Goal: Information Seeking & Learning: Compare options

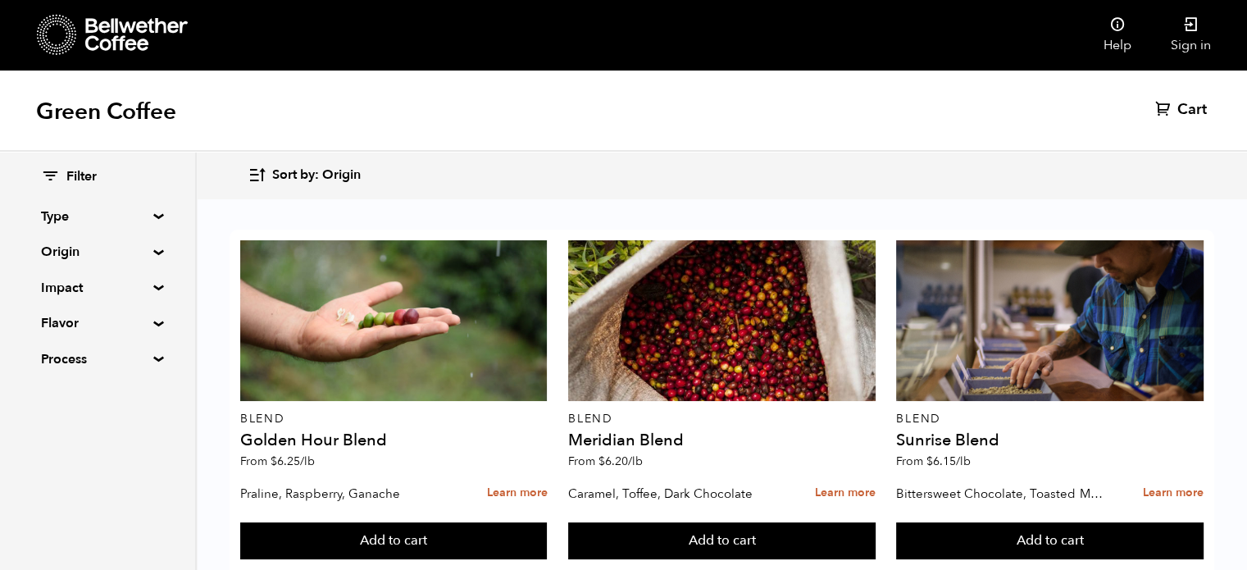
click at [151, 213] on summary "Type" at bounding box center [97, 217] width 113 height 20
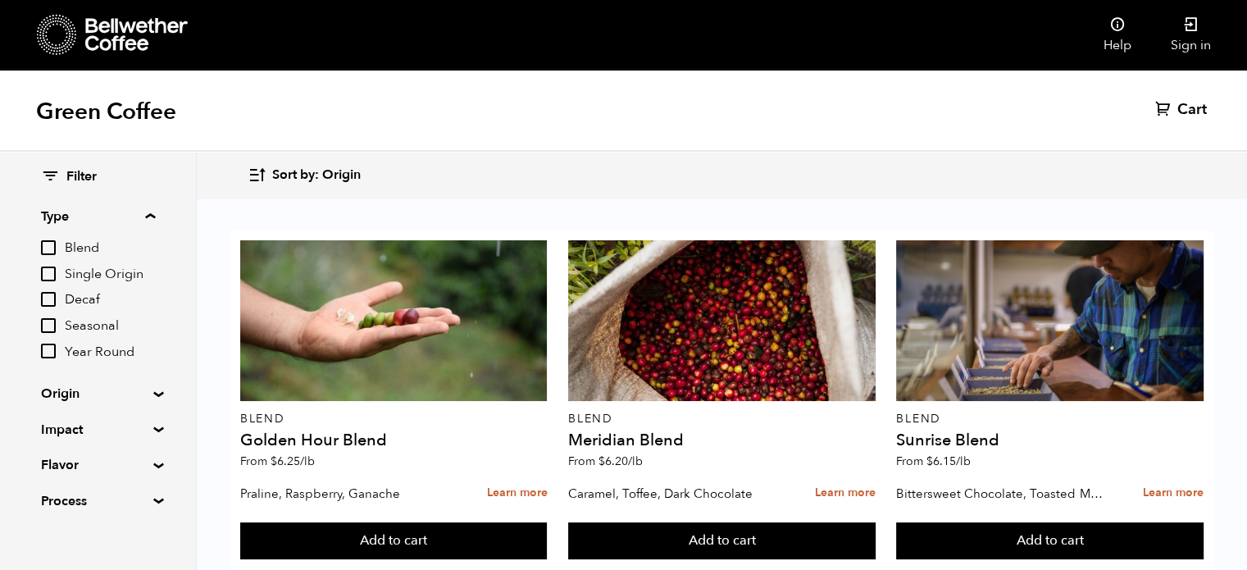
click at [154, 213] on summary "Type" at bounding box center [98, 217] width 114 height 20
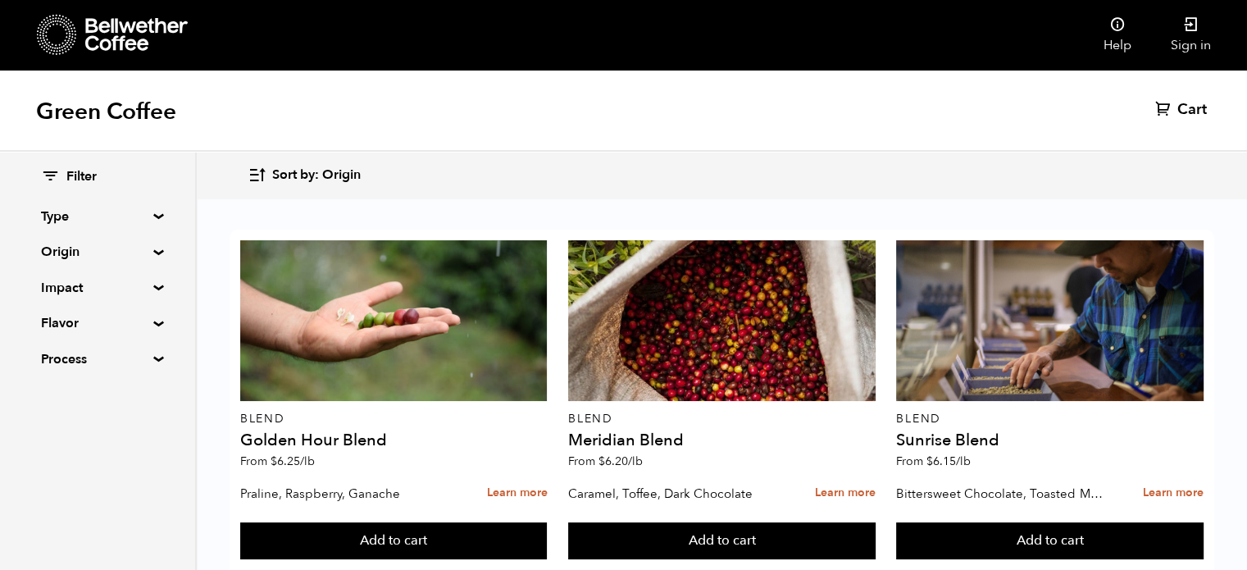
scroll to position [164, 0]
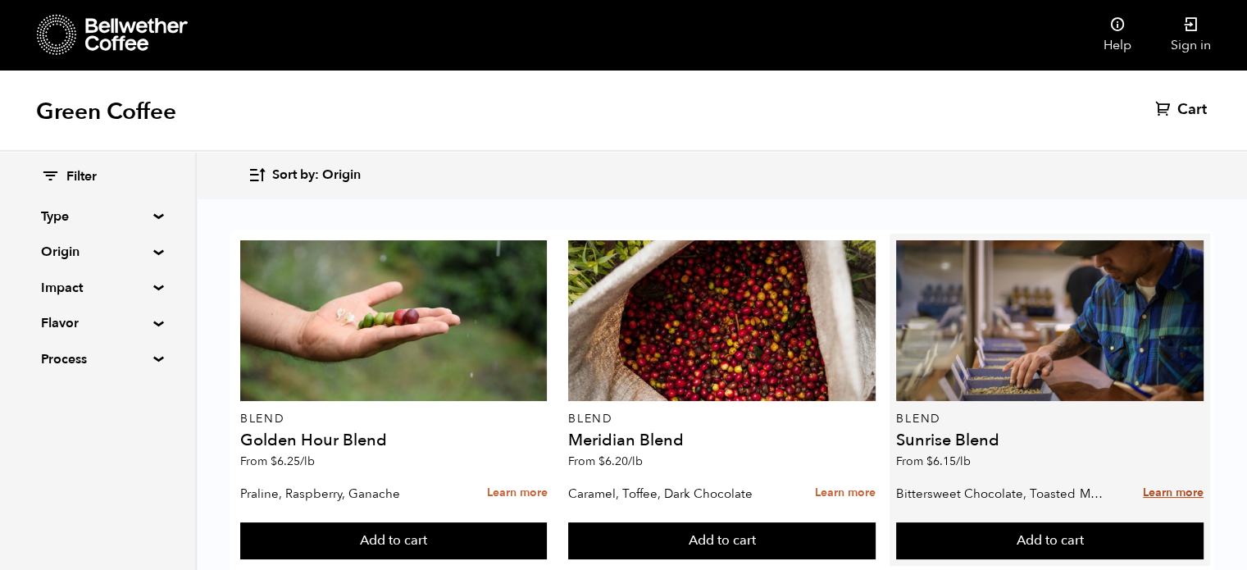
click at [1157, 475] on link "Learn more" at bounding box center [1172, 492] width 61 height 35
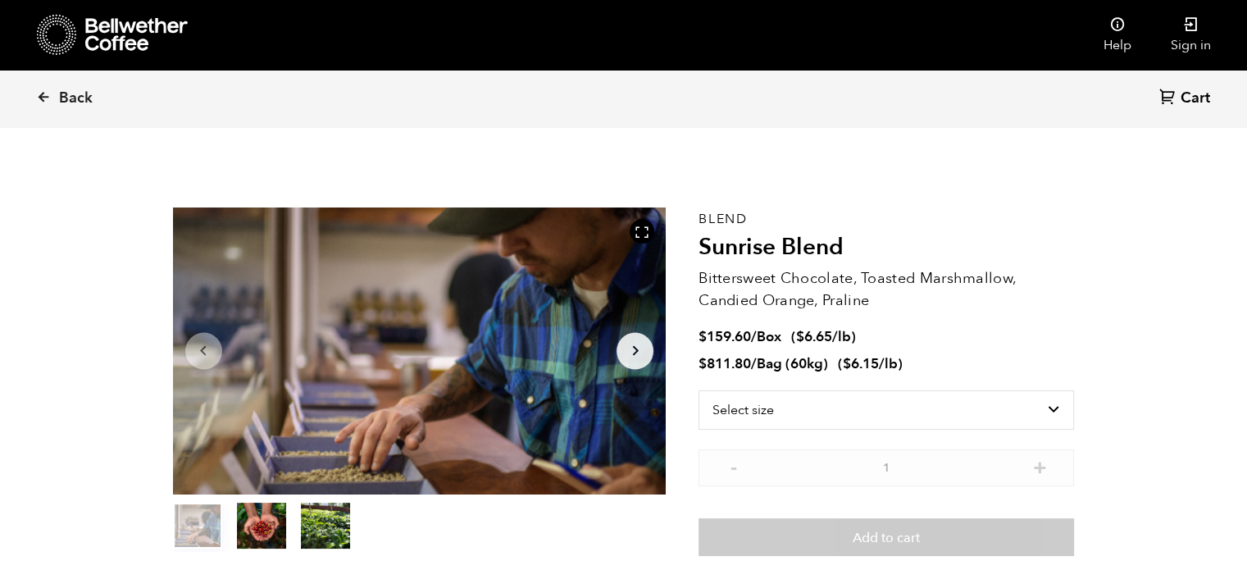
scroll to position [712, 873]
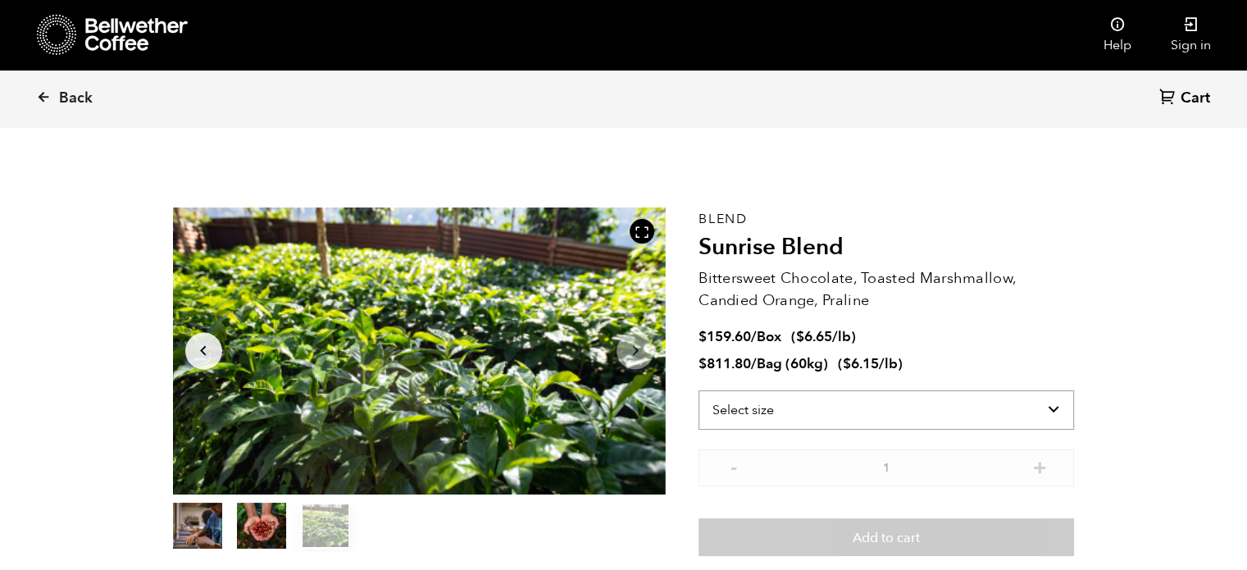
click at [930, 404] on select "Select size Bag (60kg) (132 lbs) Box (24 lbs)" at bounding box center [885, 409] width 375 height 39
click at [1024, 286] on p "Bittersweet Chocolate, Toasted Marshmallow, Candied Orange, Praline" at bounding box center [885, 289] width 375 height 44
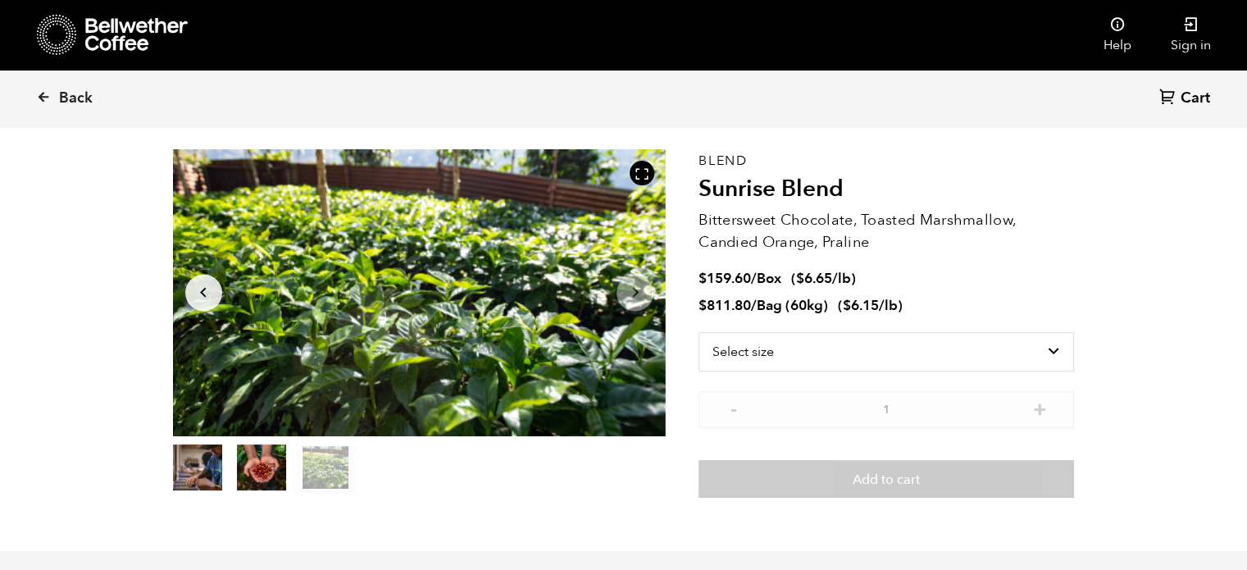
scroll to position [82, 0]
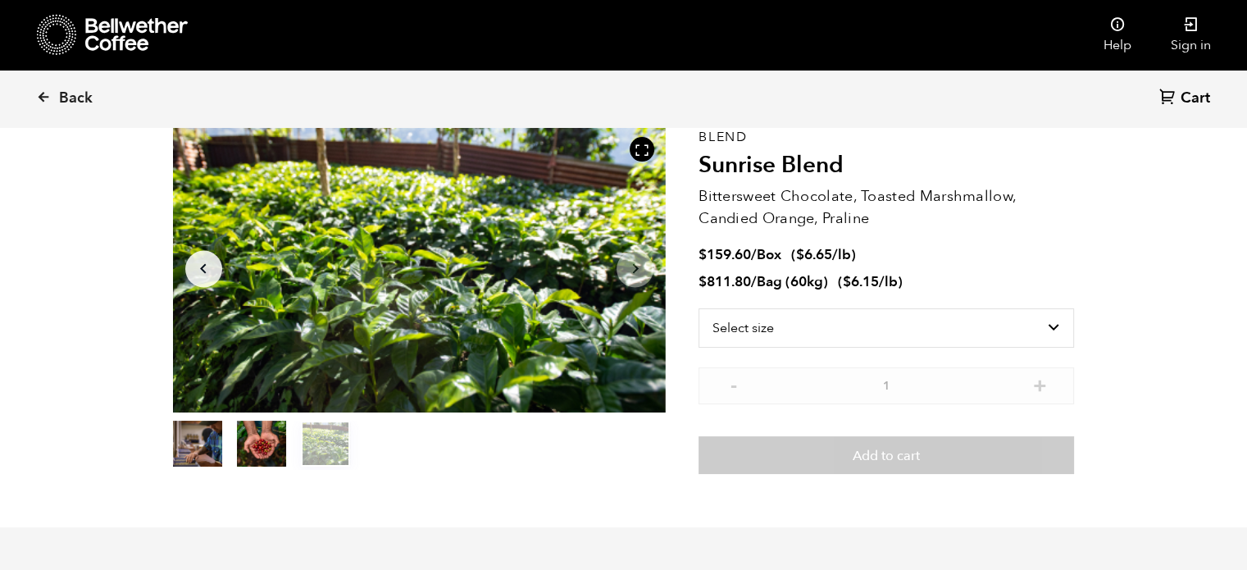
click at [269, 448] on button "item 1" at bounding box center [261, 447] width 49 height 46
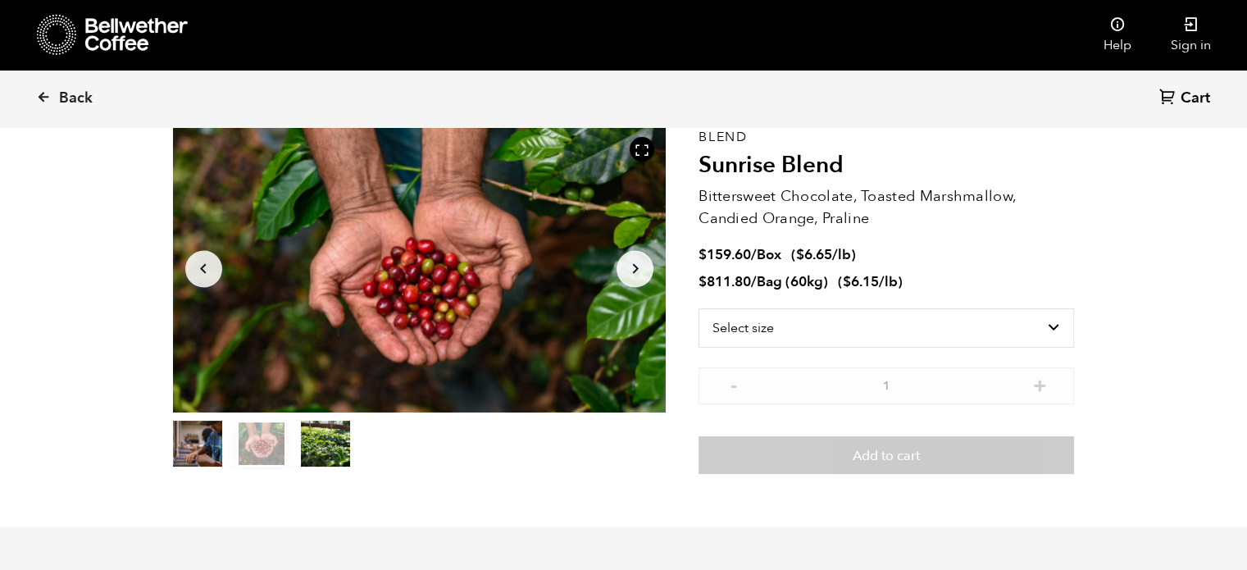
click at [301, 448] on button "item 2" at bounding box center [325, 447] width 49 height 46
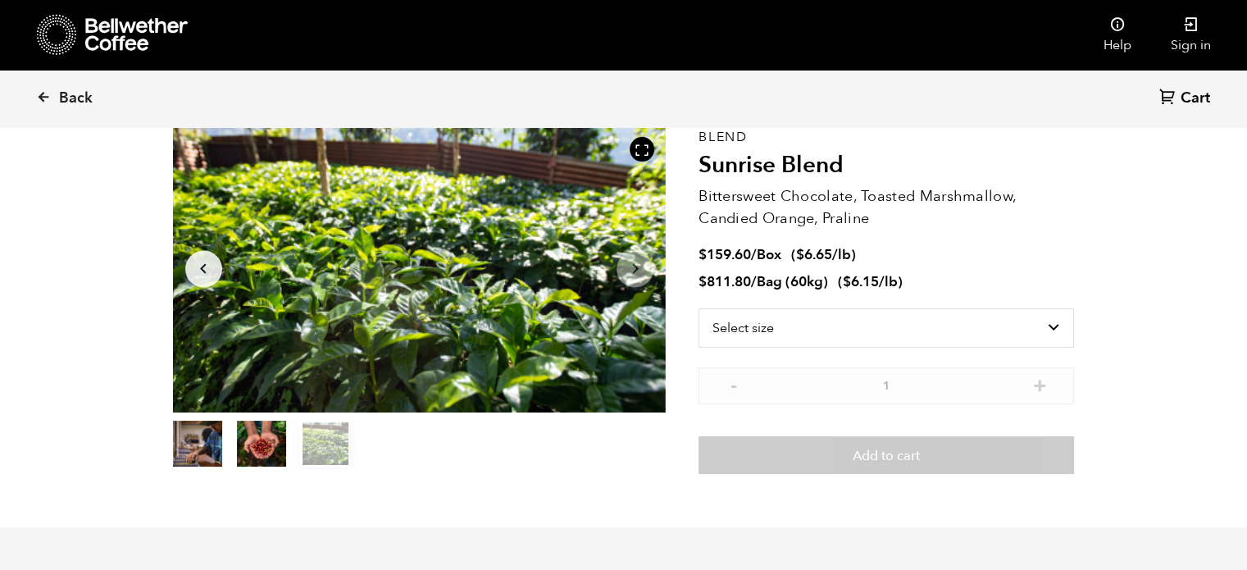
click at [318, 447] on button "item 2" at bounding box center [325, 447] width 49 height 46
click at [211, 447] on button "item 0" at bounding box center [197, 447] width 49 height 46
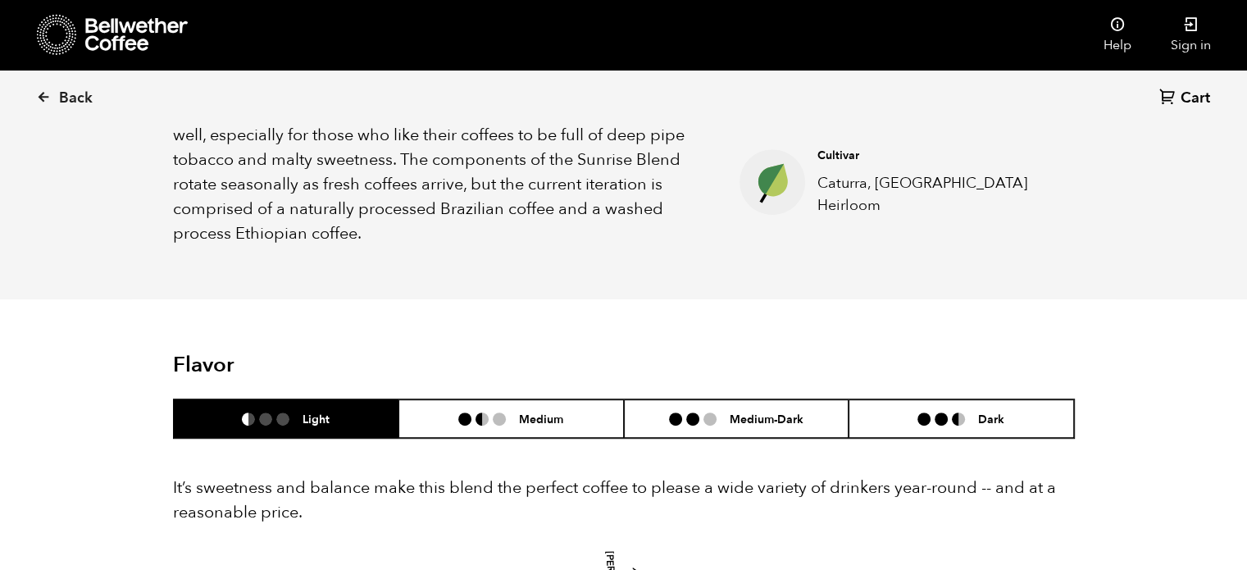
scroll to position [820, 0]
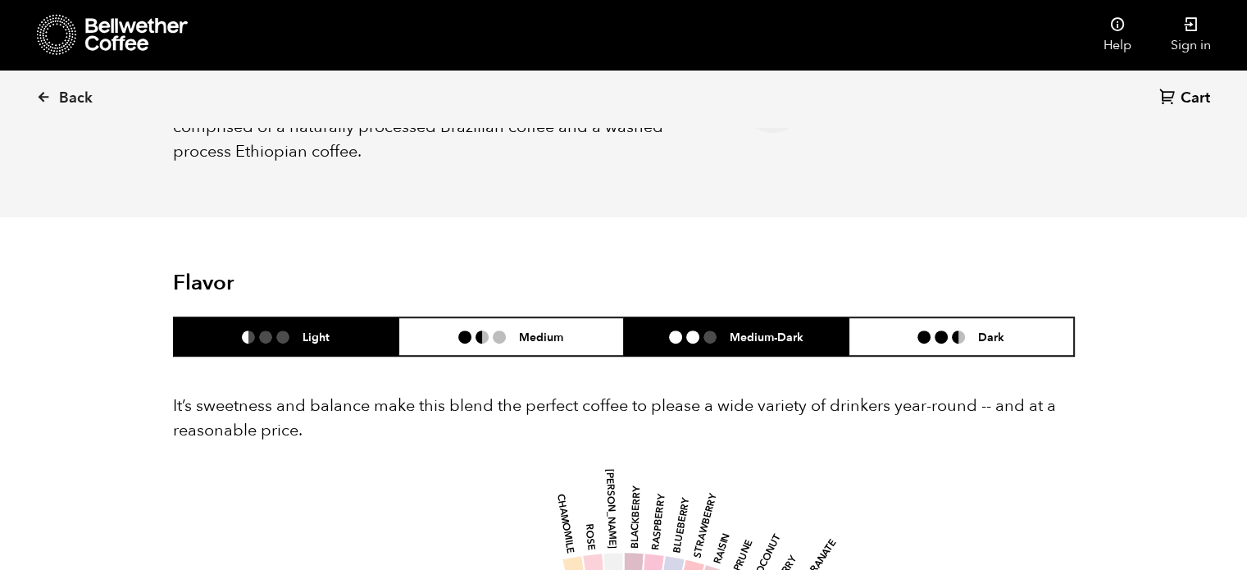
click at [785, 340] on h6 "Medium-Dark" at bounding box center [766, 336] width 74 height 14
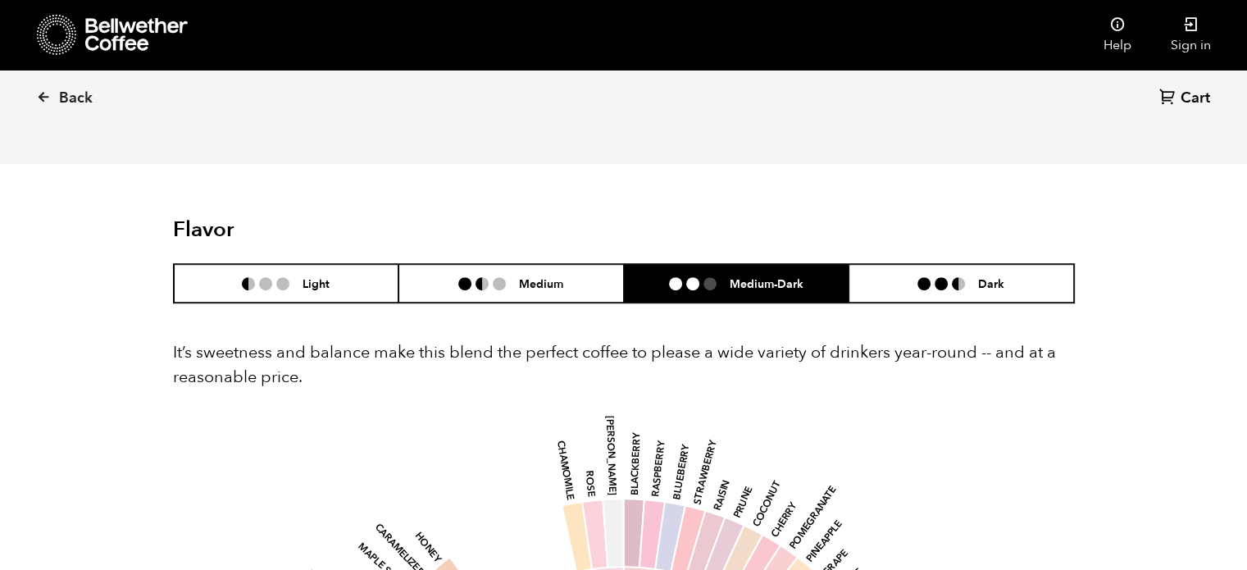
scroll to position [902, 0]
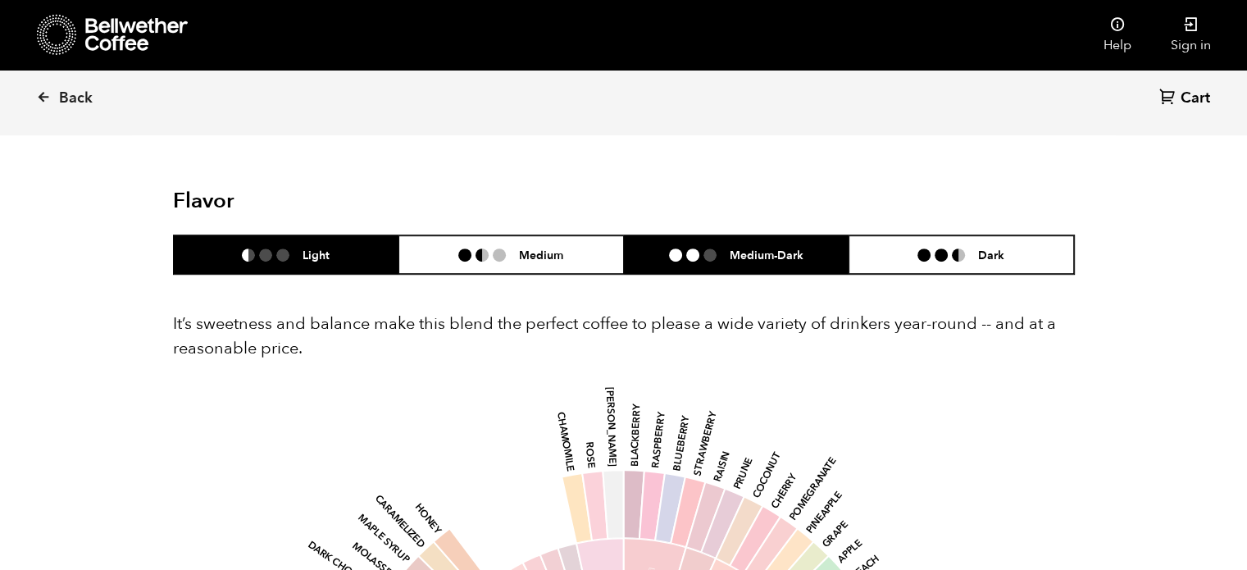
click at [325, 255] on h6 "Light" at bounding box center [315, 255] width 27 height 14
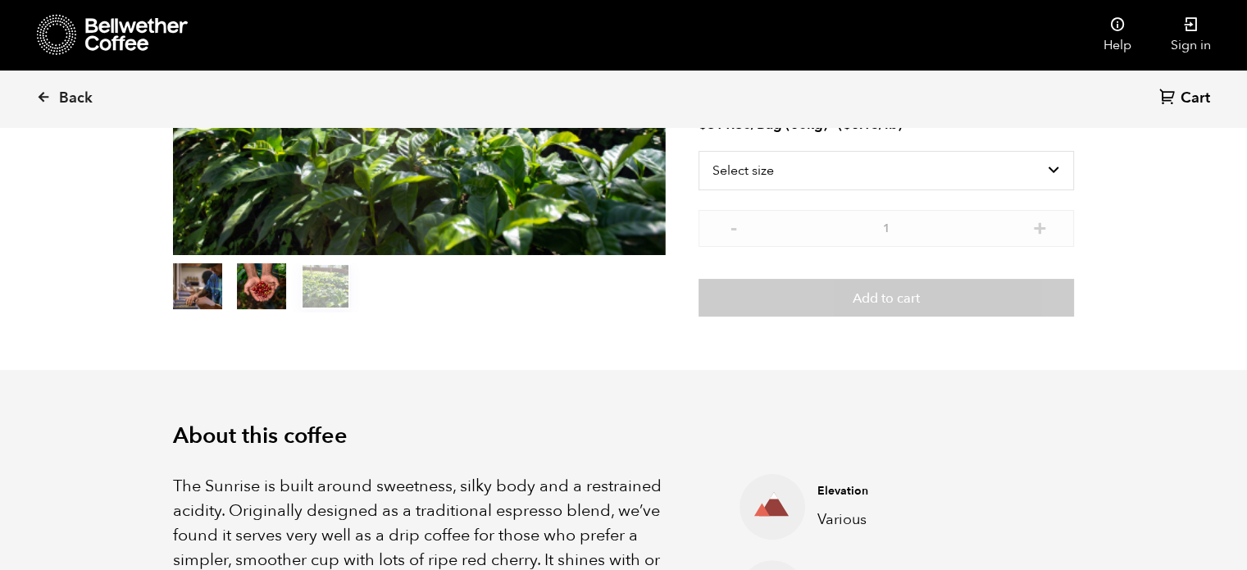
scroll to position [0, 0]
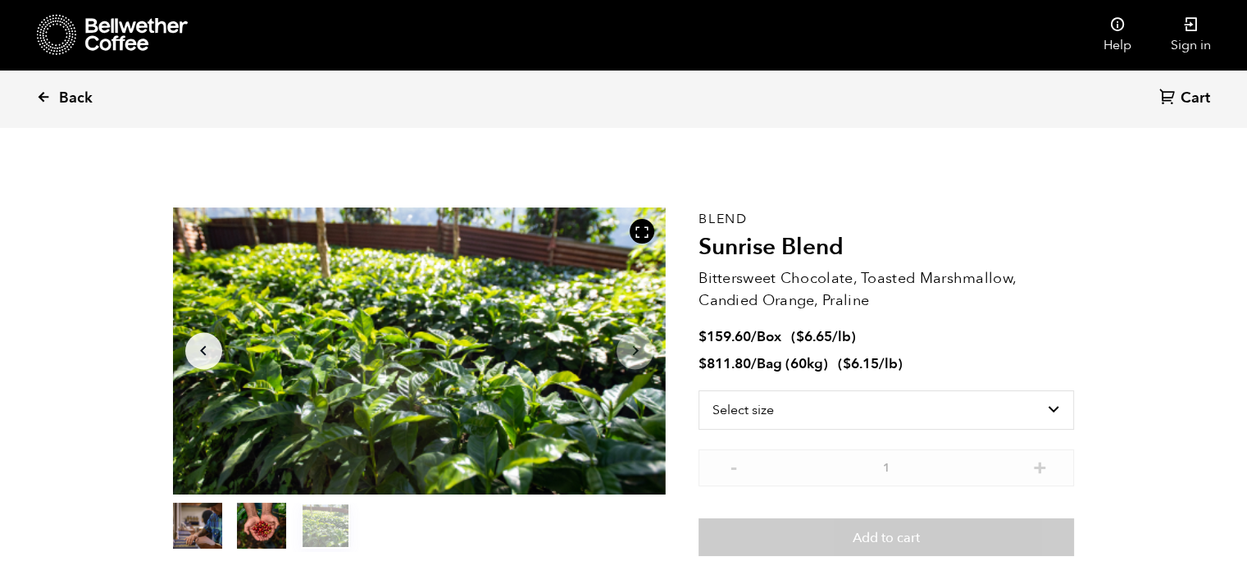
click at [85, 92] on span "Back" at bounding box center [76, 99] width 34 height 20
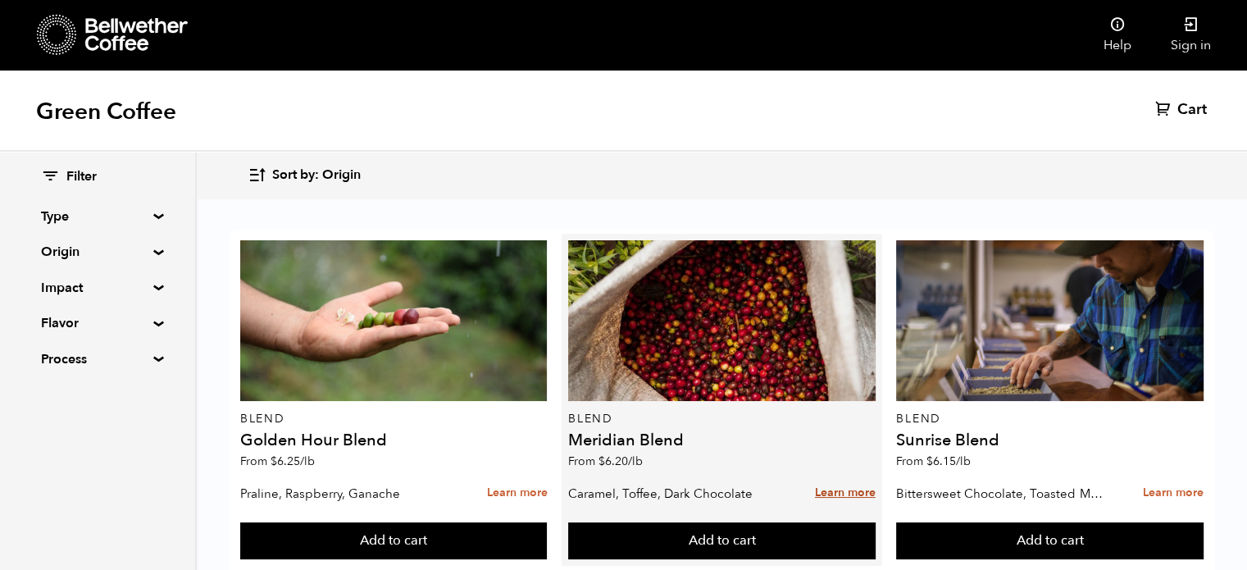
click at [834, 490] on link "Learn more" at bounding box center [845, 492] width 61 height 35
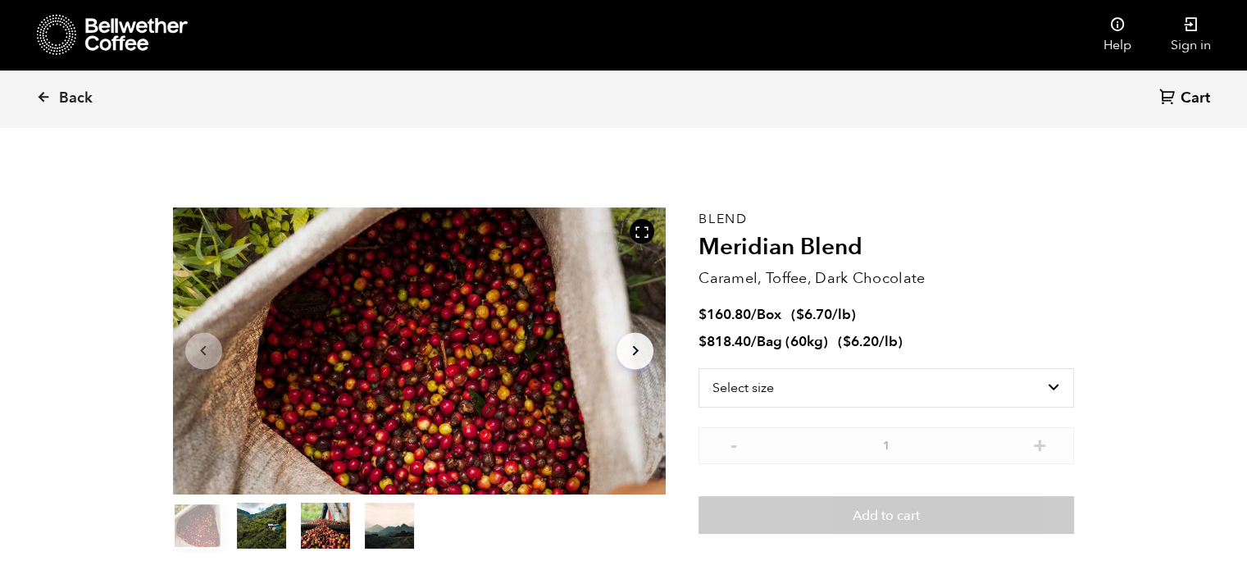
scroll to position [712, 873]
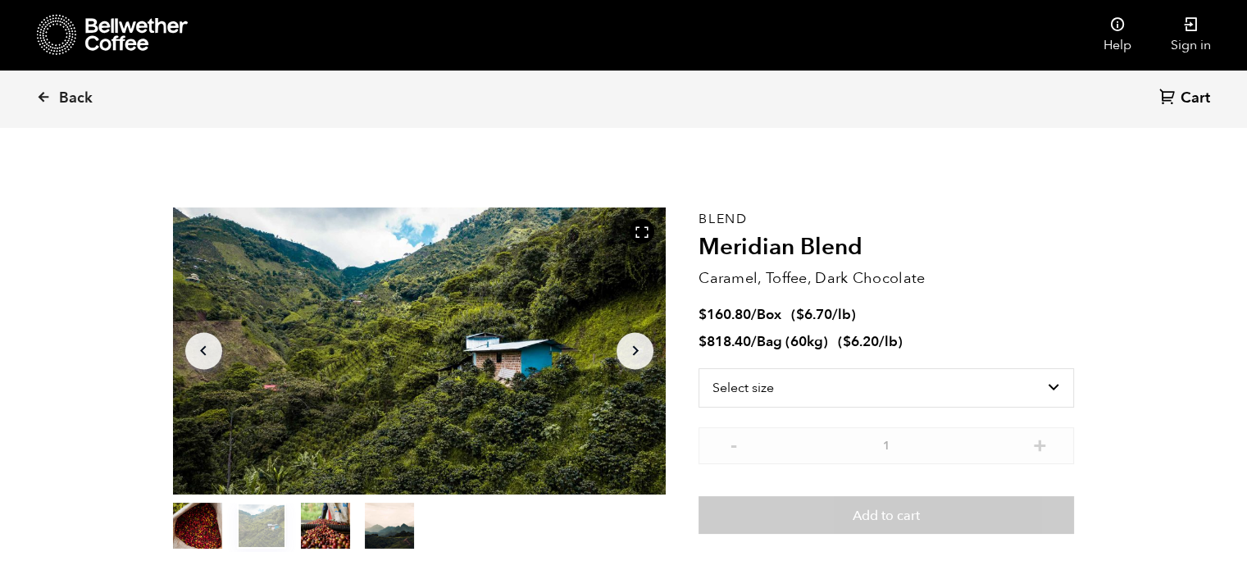
click at [638, 347] on icon "Arrow Right" at bounding box center [635, 351] width 20 height 20
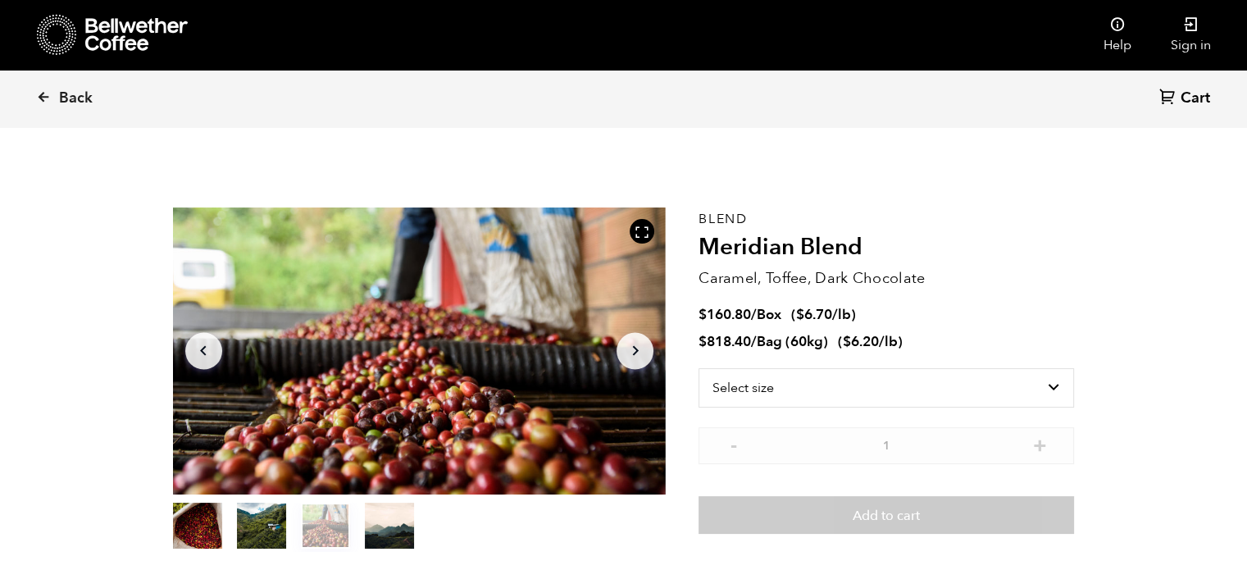
click at [638, 347] on icon "Arrow Right" at bounding box center [635, 351] width 20 height 20
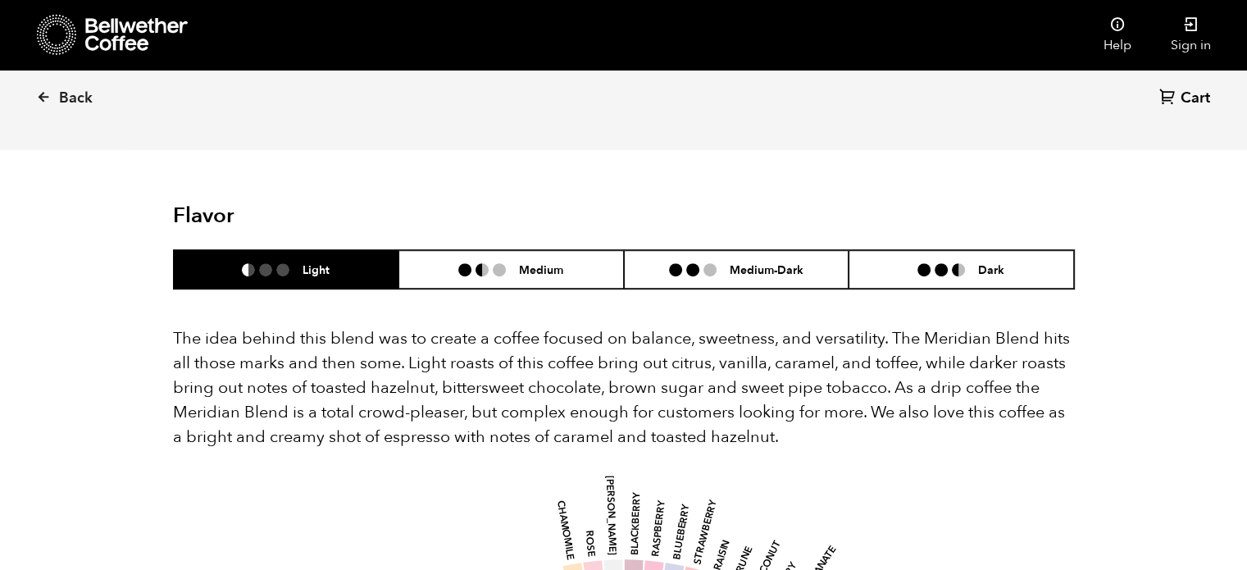
scroll to position [902, 0]
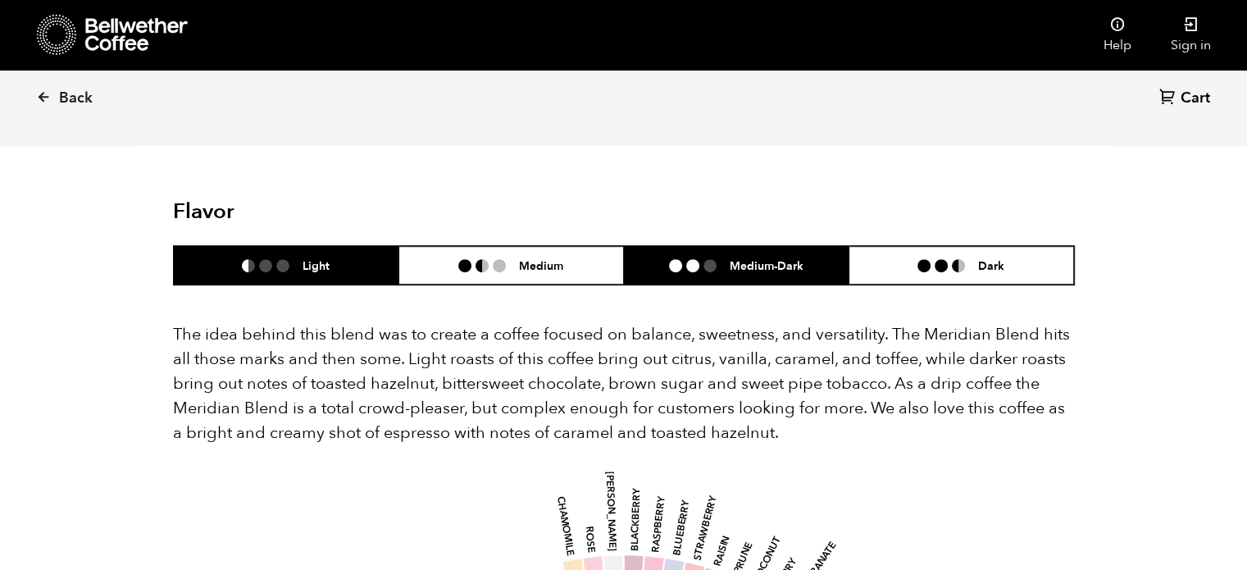
click at [792, 258] on h6 "Medium-Dark" at bounding box center [766, 265] width 74 height 14
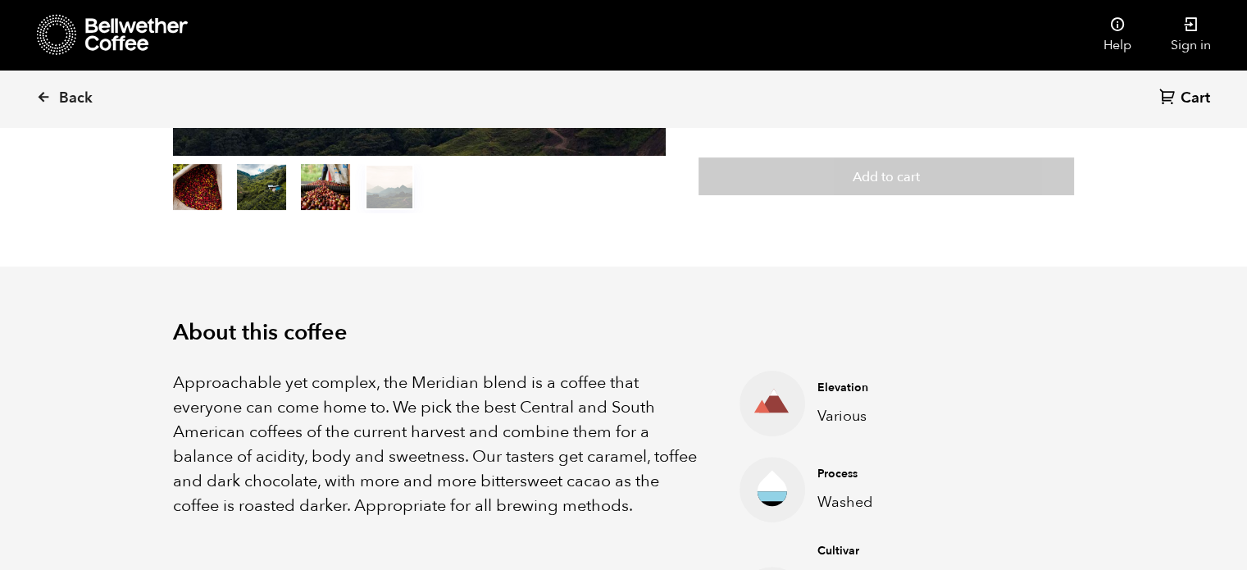
scroll to position [328, 0]
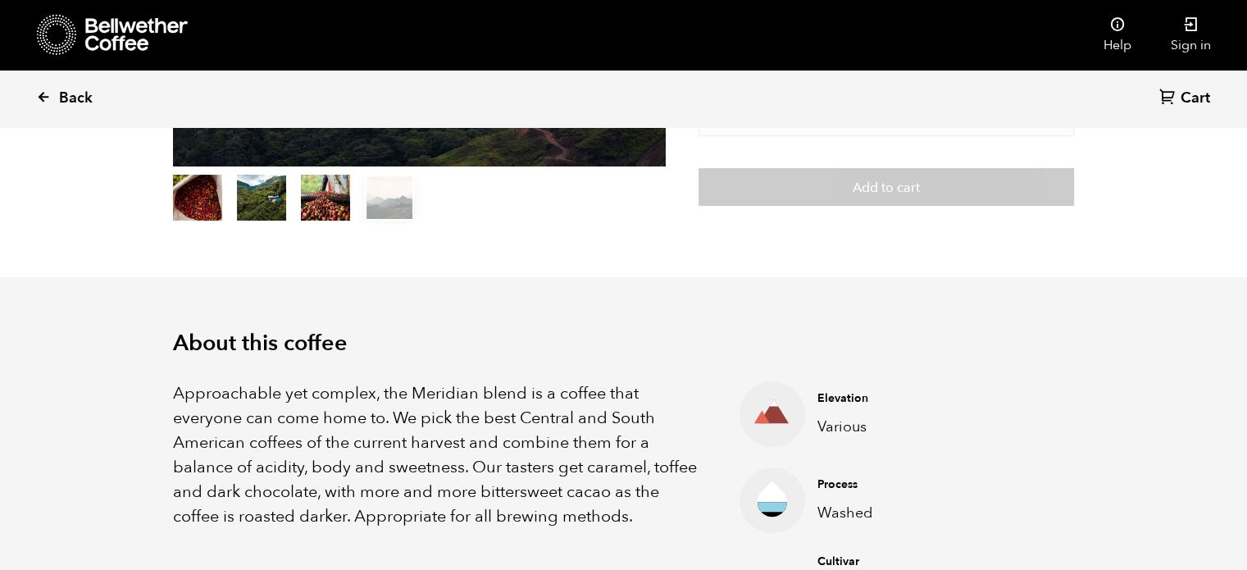
click at [43, 86] on link "Back" at bounding box center [87, 98] width 102 height 56
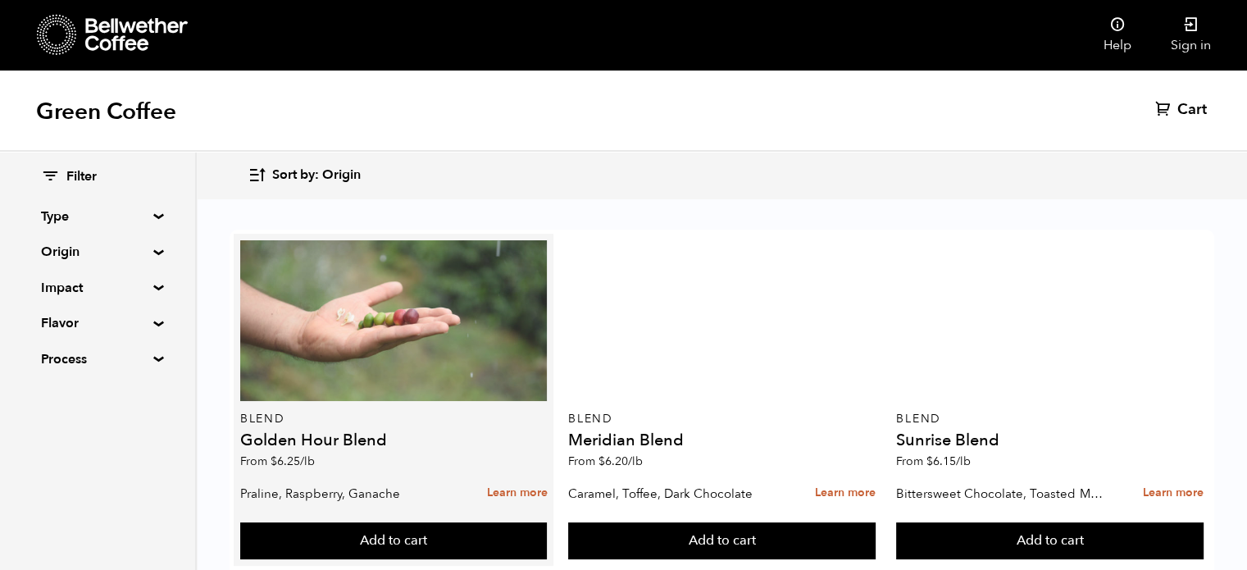
scroll to position [164, 0]
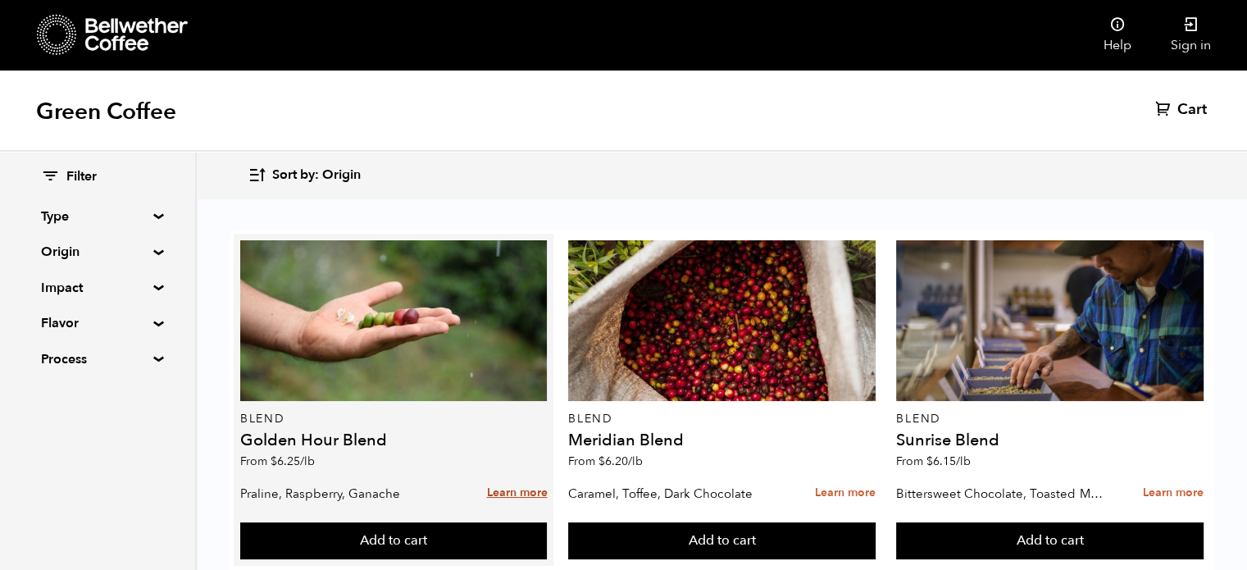
click at [545, 475] on link "Learn more" at bounding box center [516, 492] width 61 height 35
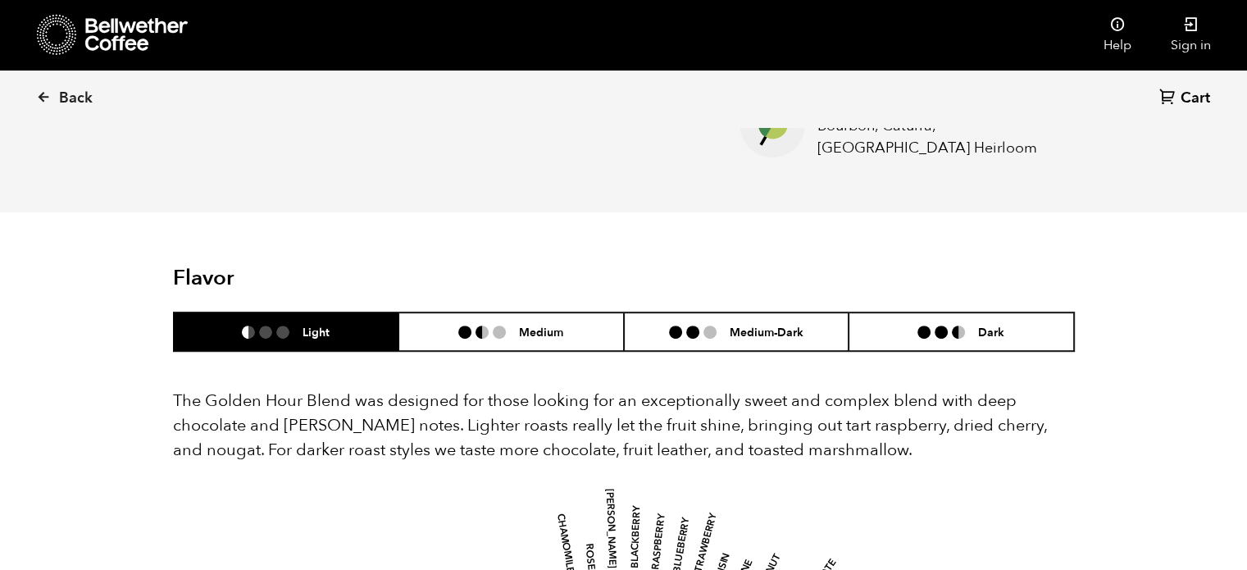
scroll to position [820, 0]
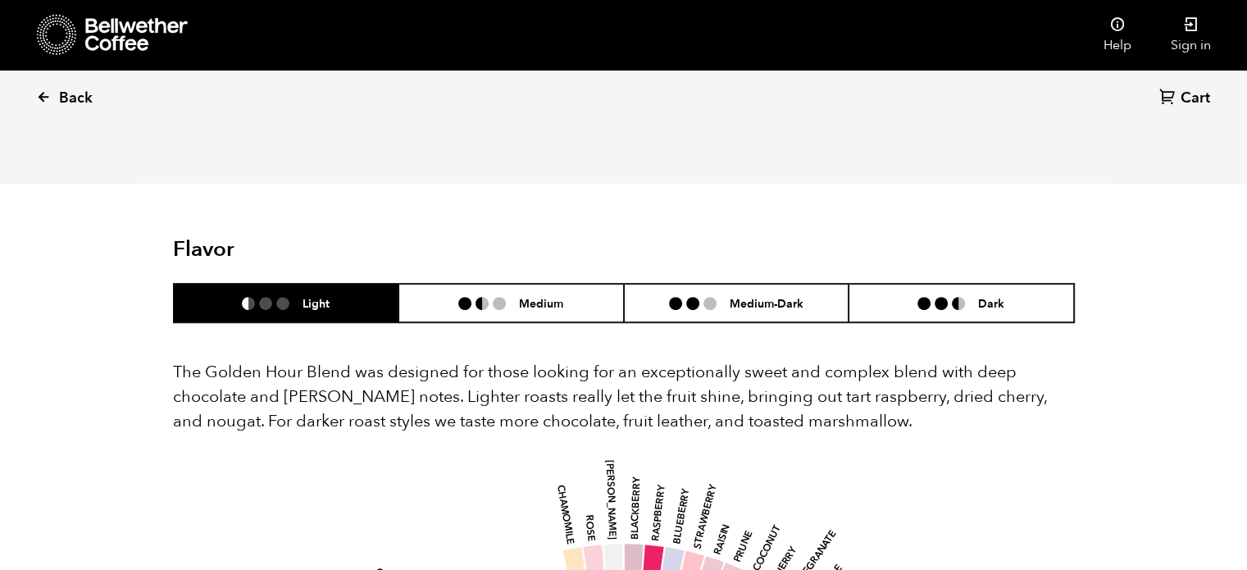
click at [56, 97] on link "Back" at bounding box center [87, 98] width 102 height 56
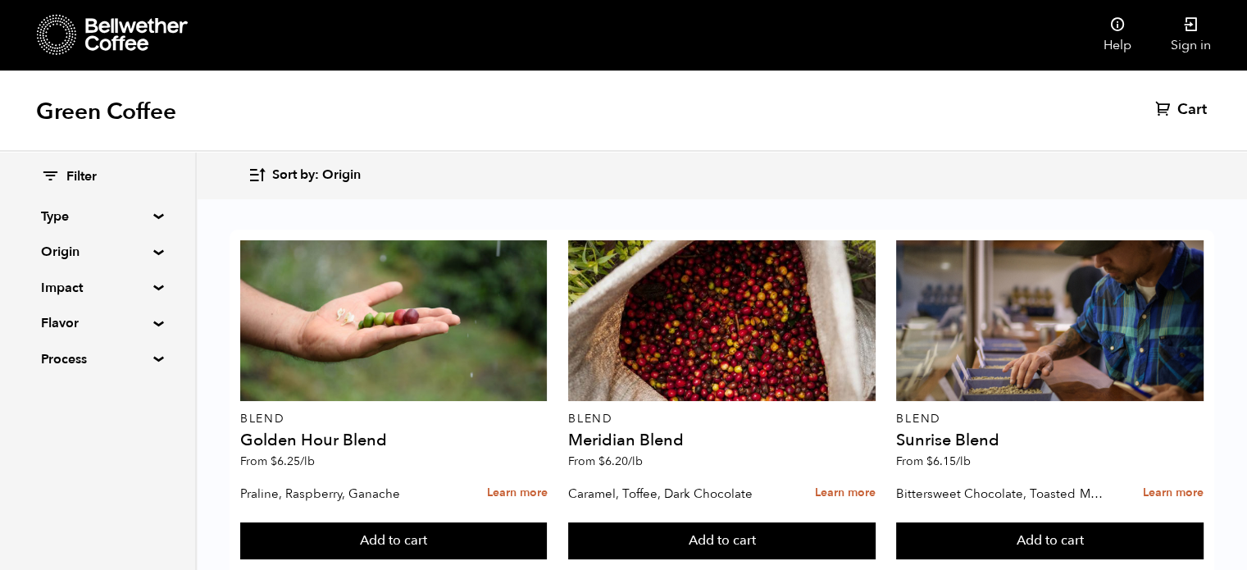
scroll to position [1065, 0]
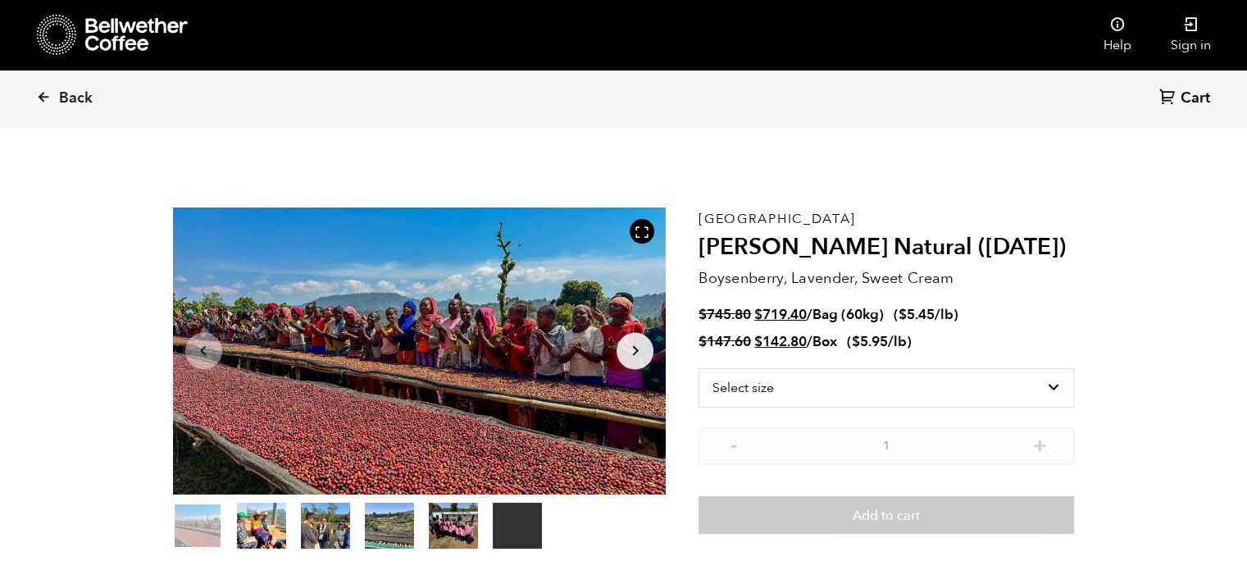
scroll to position [712, 873]
click at [633, 352] on icon "Arrow Right" at bounding box center [635, 351] width 20 height 20
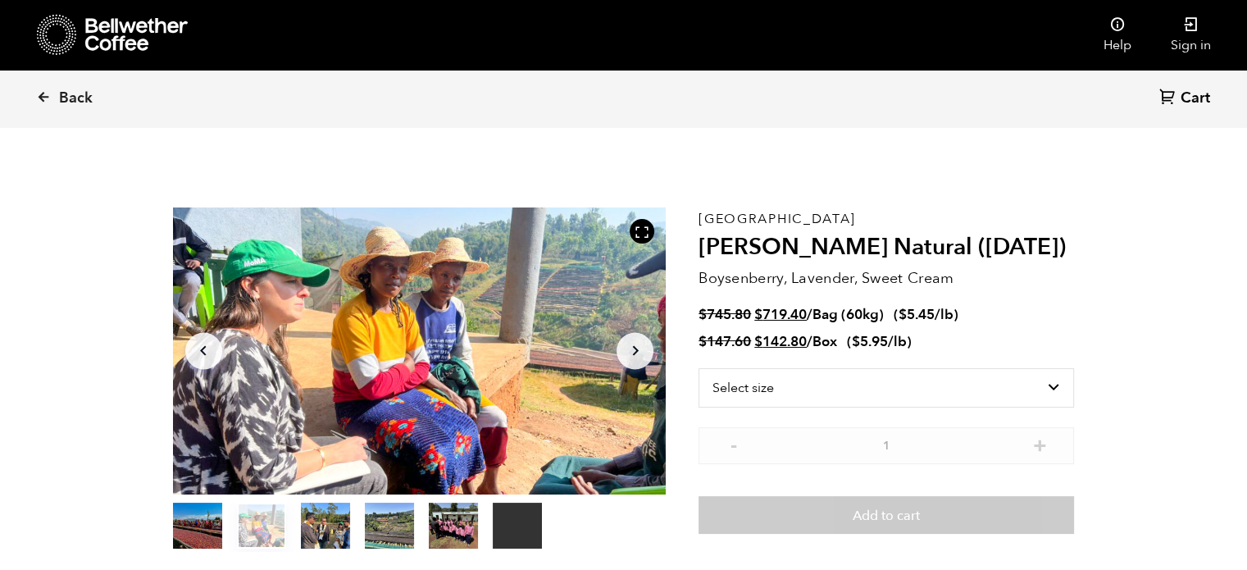
click at [633, 352] on icon "Arrow Right" at bounding box center [635, 351] width 20 height 20
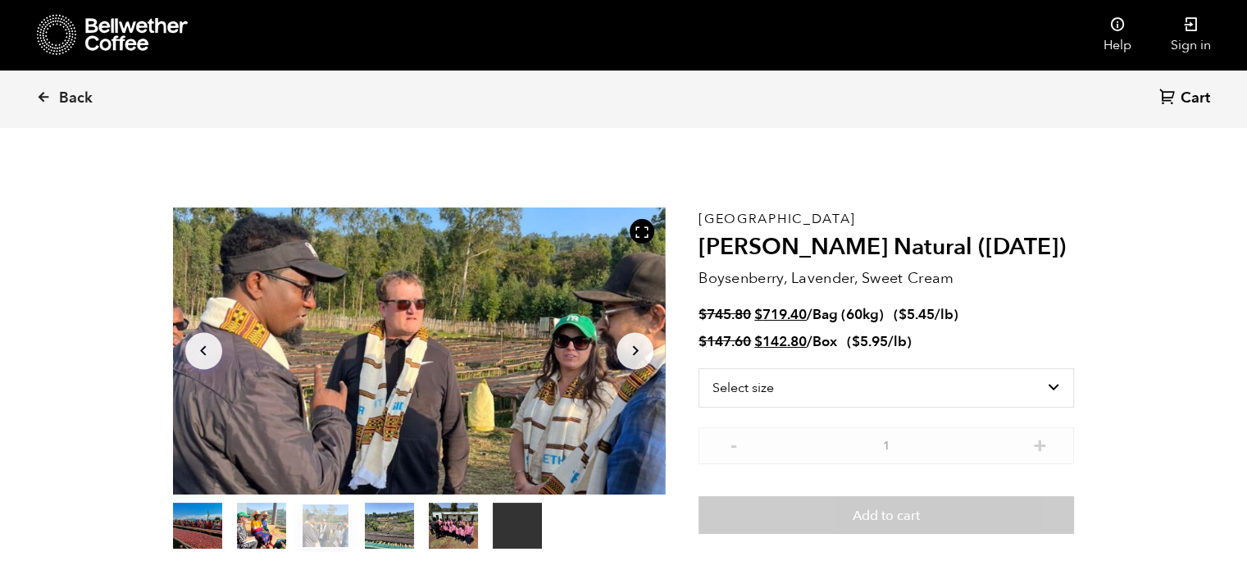
click at [633, 352] on icon "Arrow Right" at bounding box center [635, 351] width 20 height 20
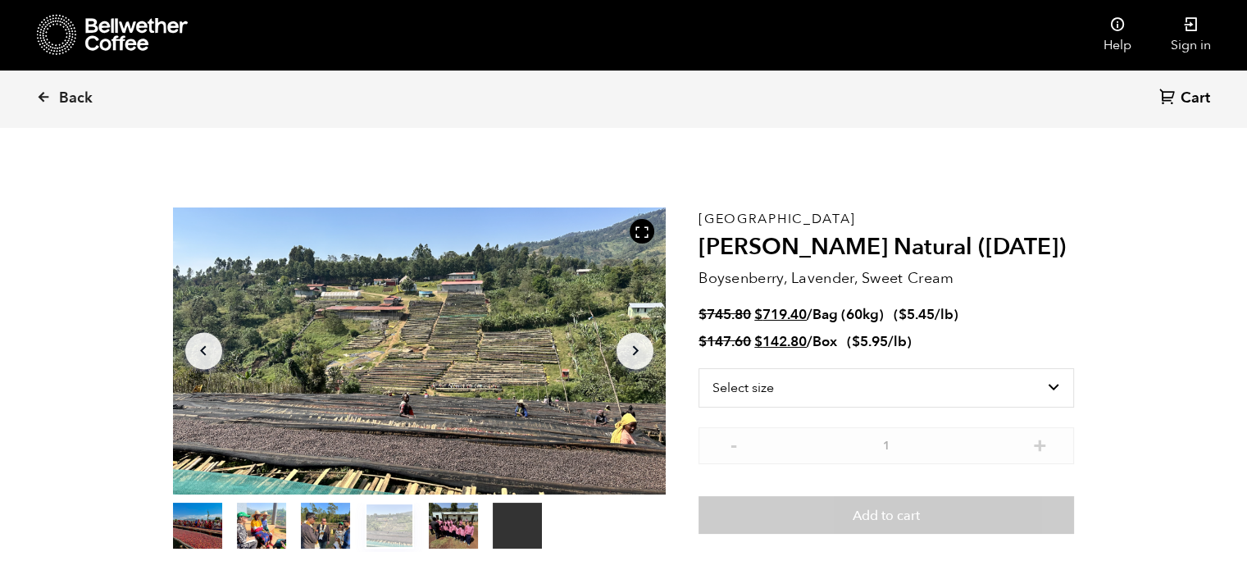
click at [633, 352] on icon "Arrow Right" at bounding box center [635, 351] width 20 height 20
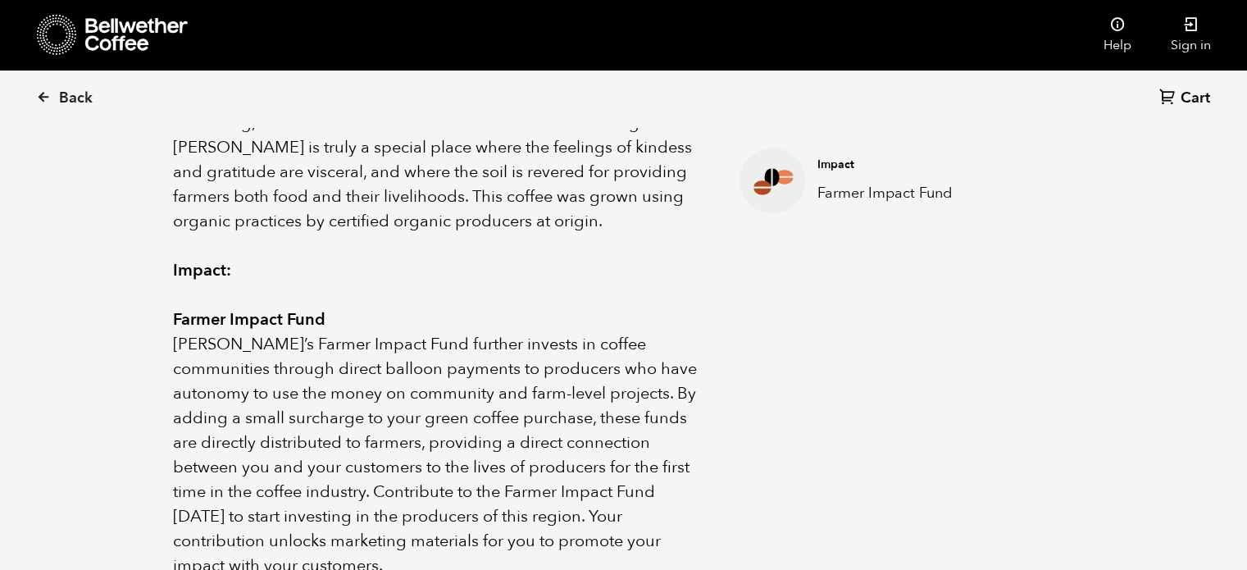
scroll to position [820, 0]
click at [73, 94] on span "Back" at bounding box center [76, 99] width 34 height 20
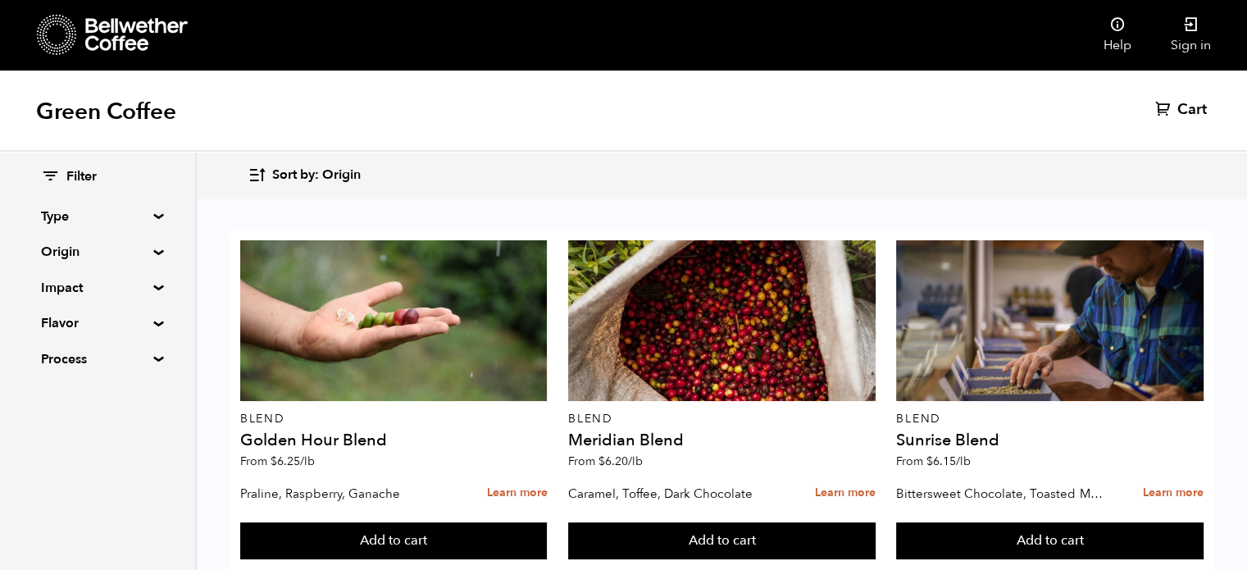
click at [166, 26] on icon at bounding box center [136, 34] width 102 height 33
